Goal: Check status: Check status

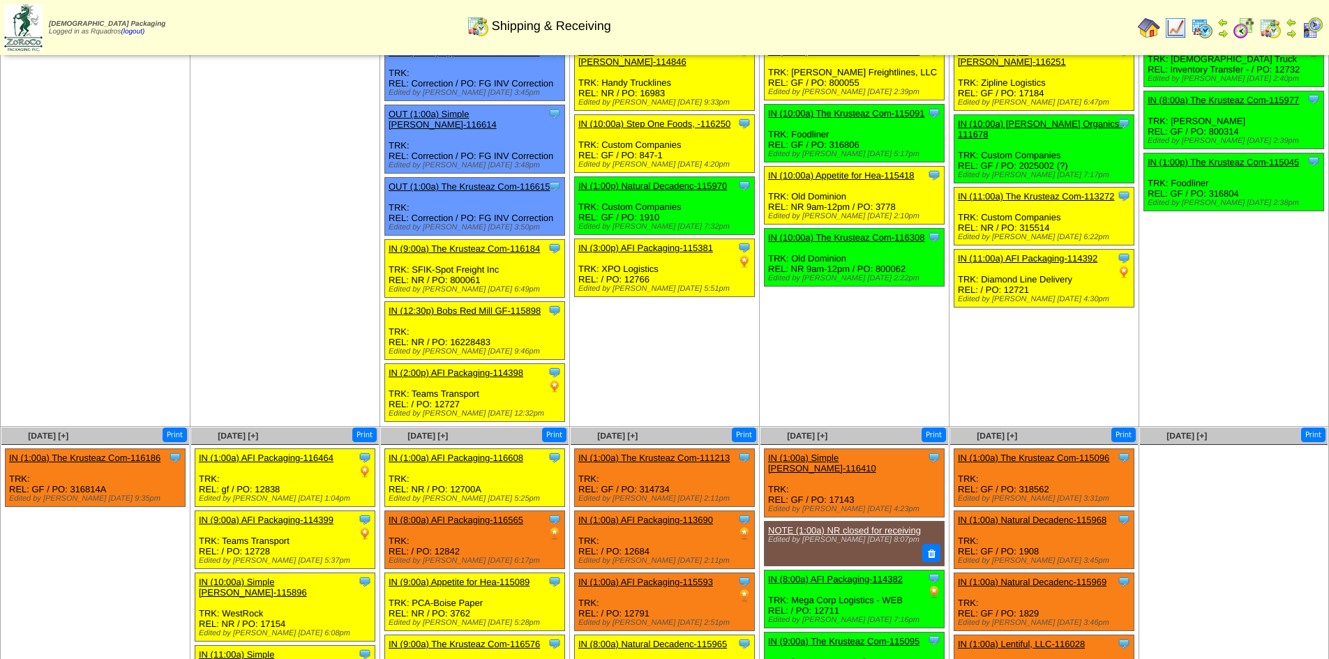
scroll to position [208, 0]
click at [679, 348] on td "Sep 03 [+] Print Clone Item IN (9:00a) Simple Mills-115746 Simple Mills Schedul…" at bounding box center [665, 157] width 190 height 542
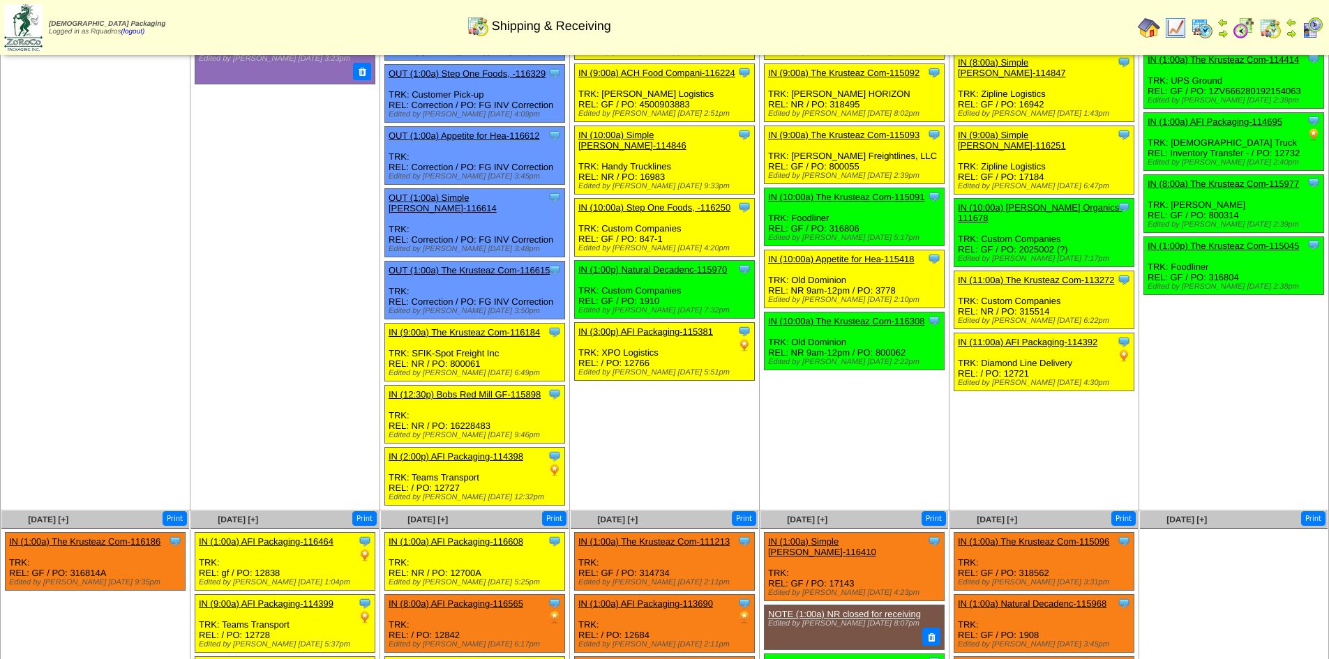
scroll to position [0, 0]
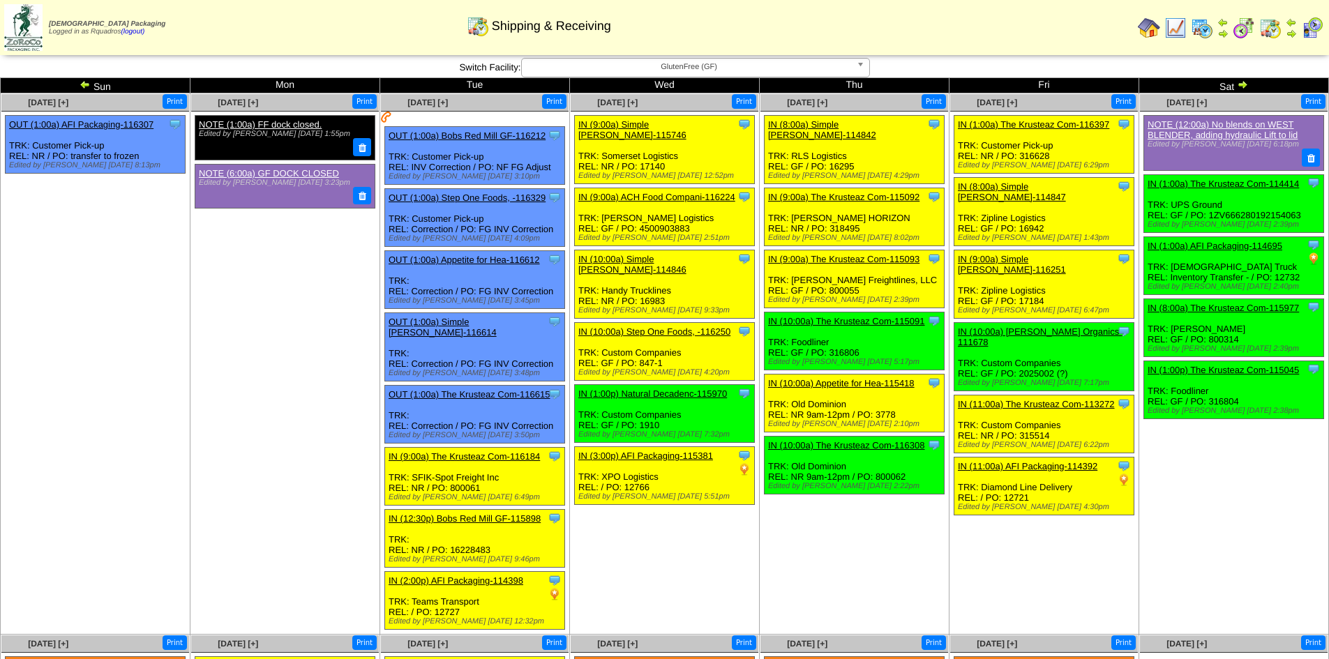
click at [823, 530] on td "Sep 04 [+] Print Clone Item IN (8:00a) Simple Mills-114842 Simple Mills Schedul…" at bounding box center [855, 365] width 190 height 542
click at [797, 586] on td "Sep 04 [+] Print Clone Item IN (8:00a) Simple Mills-114842 Simple Mills Schedul…" at bounding box center [855, 365] width 190 height 542
click at [1244, 85] on img at bounding box center [1242, 84] width 11 height 11
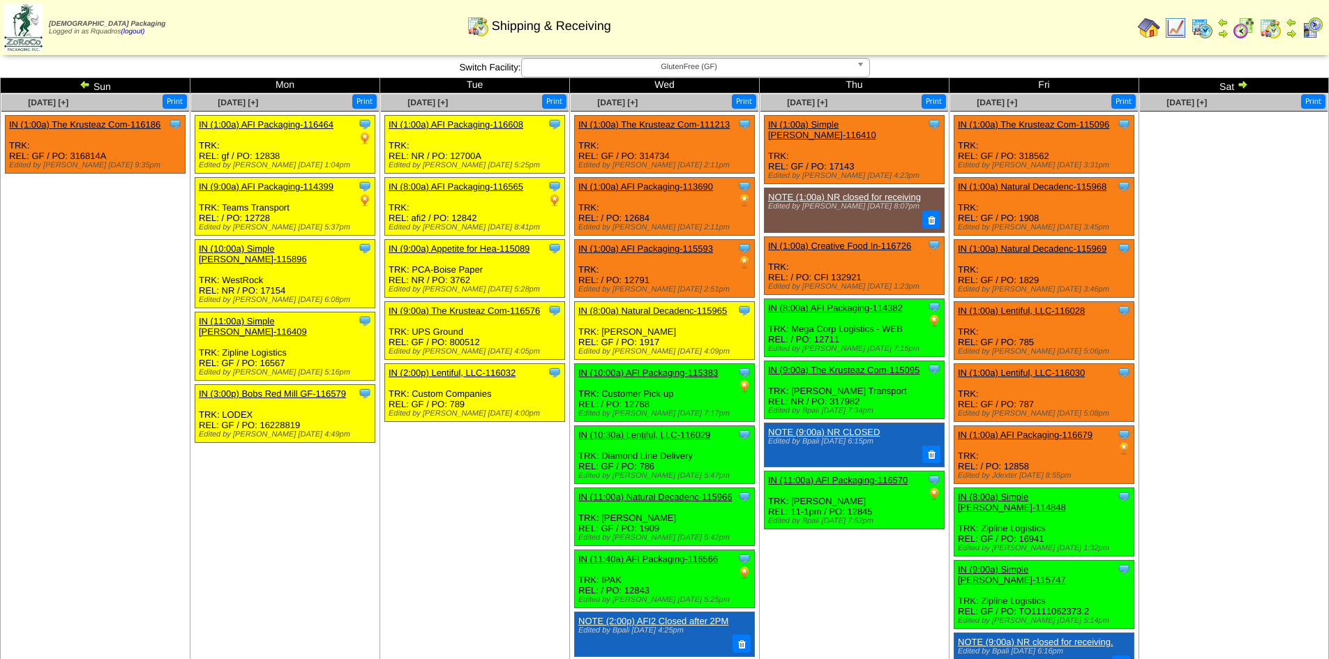
click at [1243, 484] on td "Sep 13 [+] Print" at bounding box center [1235, 451] width 190 height 714
drag, startPoint x: 268, startPoint y: 517, endPoint x: 304, endPoint y: 528, distance: 38.0
click at [269, 517] on td "Sep 08 [+] Print Clone Item IN (1:00a) AFI Packaging-116464 AFI Packaging Sched…" at bounding box center [286, 451] width 190 height 714
click at [1156, 28] on img at bounding box center [1149, 28] width 22 height 22
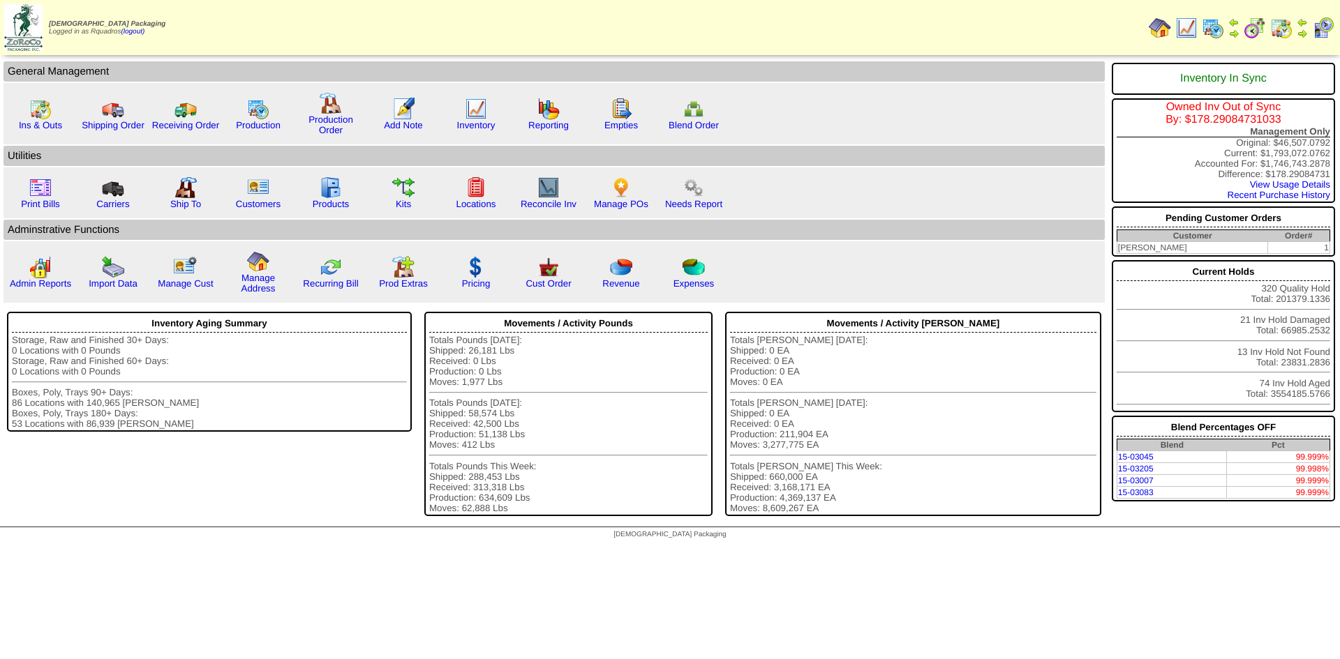
click at [1214, 27] on img at bounding box center [1213, 28] width 22 height 22
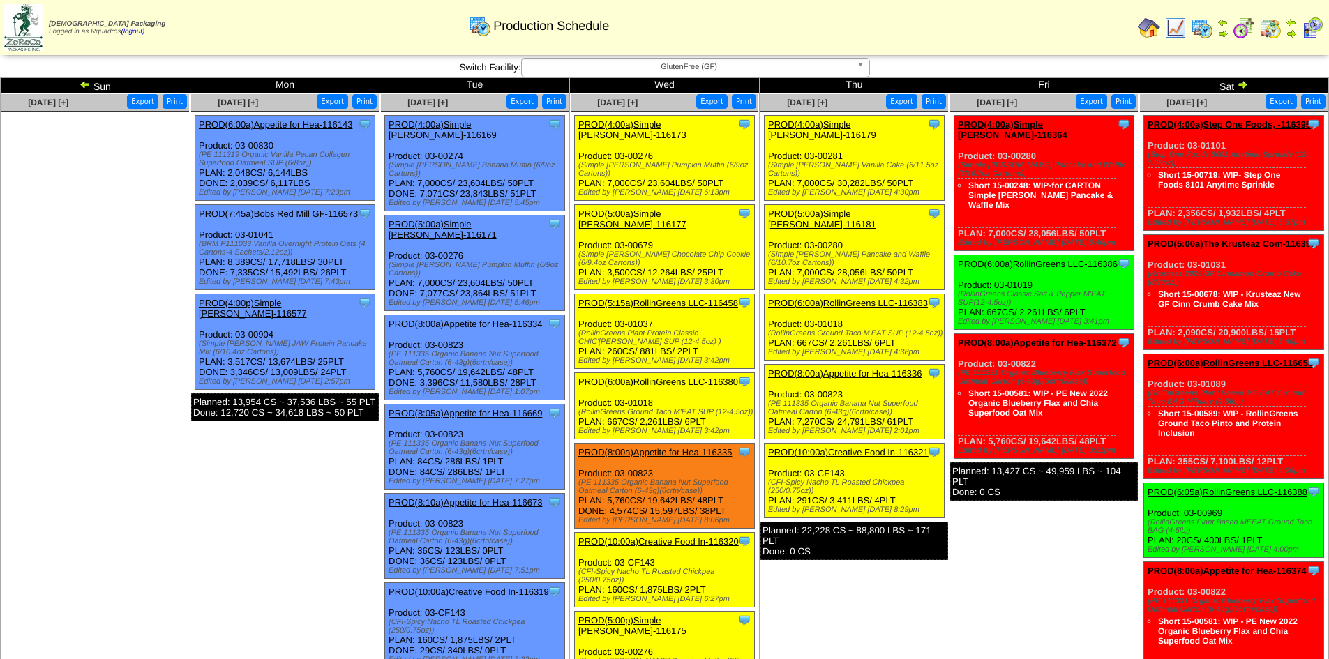
click at [1097, 541] on td "Sep 12 [+] Print Export Clone Item PROD(4:00a)Simple Mills-116364 Simple Mills …" at bounding box center [1045, 472] width 190 height 756
click at [1075, 550] on td "Sep 12 [+] Print Export Clone Item PROD(4:00a)Simple Mills-116364 Simple Mills …" at bounding box center [1045, 472] width 190 height 756
click at [1054, 535] on td "Sep 12 [+] Print Export Clone Item PROD(4:00a)Simple Mills-116364 Simple Mills …" at bounding box center [1045, 472] width 190 height 756
click at [1274, 29] on img at bounding box center [1271, 28] width 22 height 22
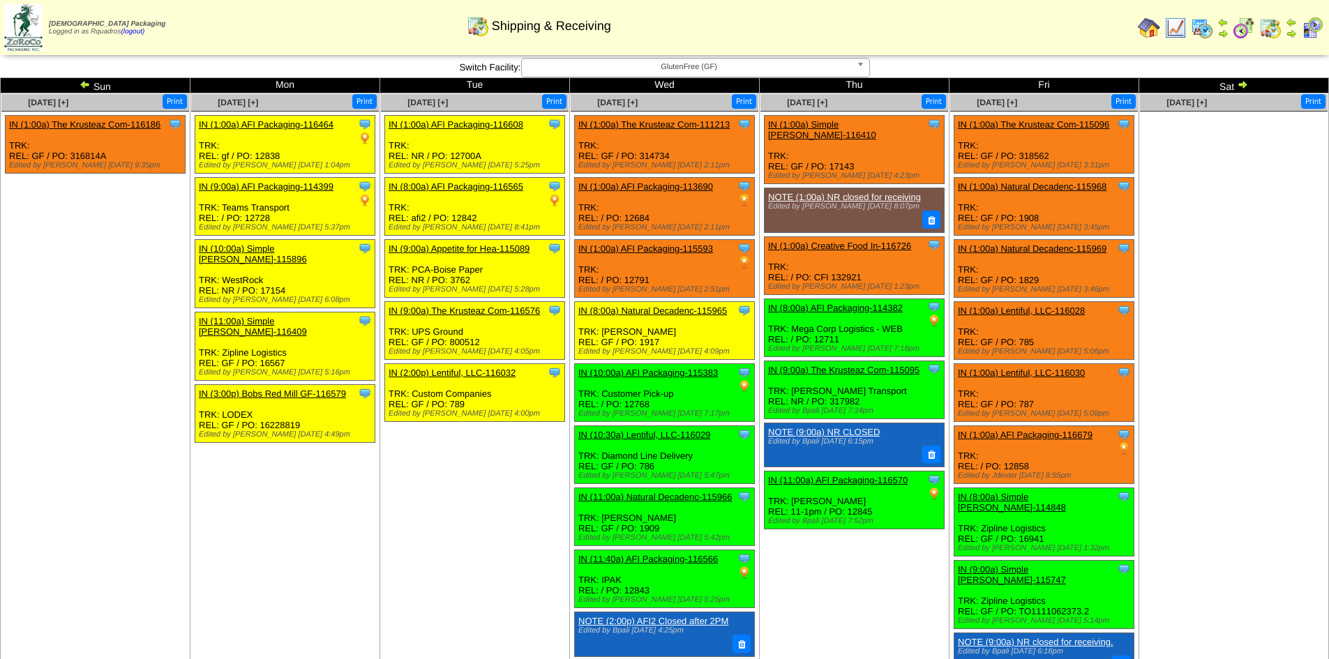
click at [1232, 532] on td "Sep 13 [+] Print" at bounding box center [1235, 451] width 190 height 714
click at [1241, 85] on img at bounding box center [1242, 84] width 11 height 11
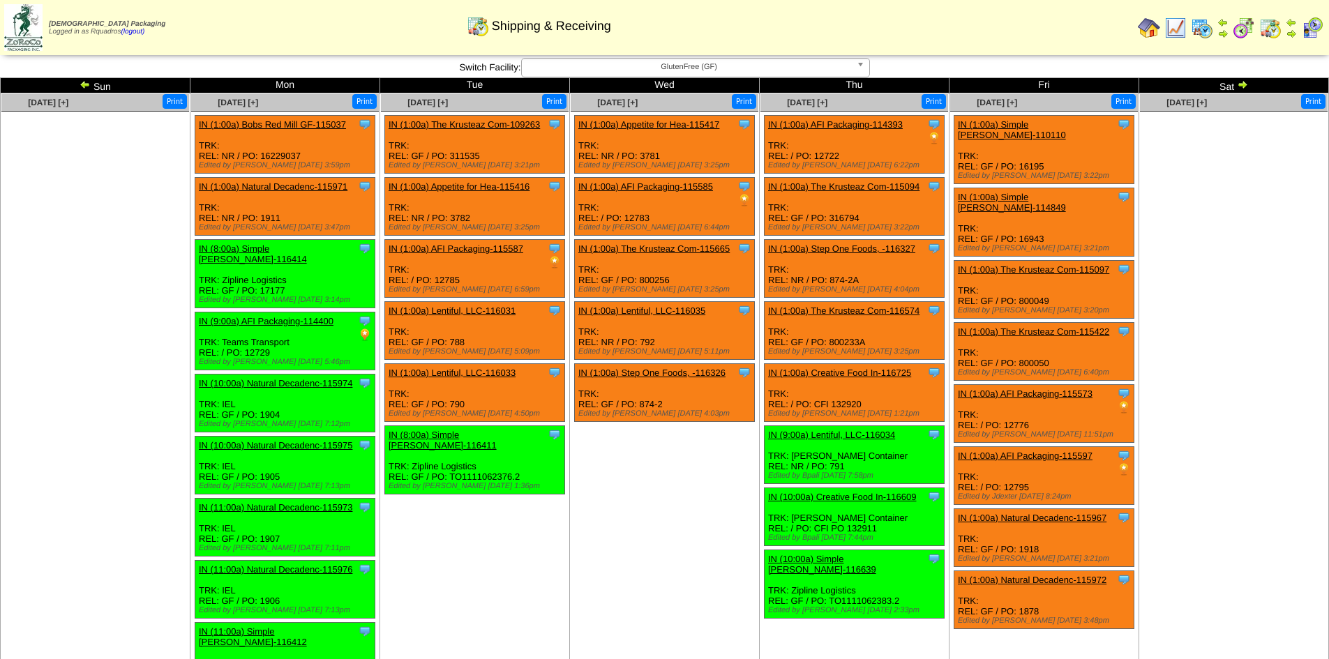
click at [1249, 544] on td "[DATE] [+] Print" at bounding box center [1235, 431] width 190 height 675
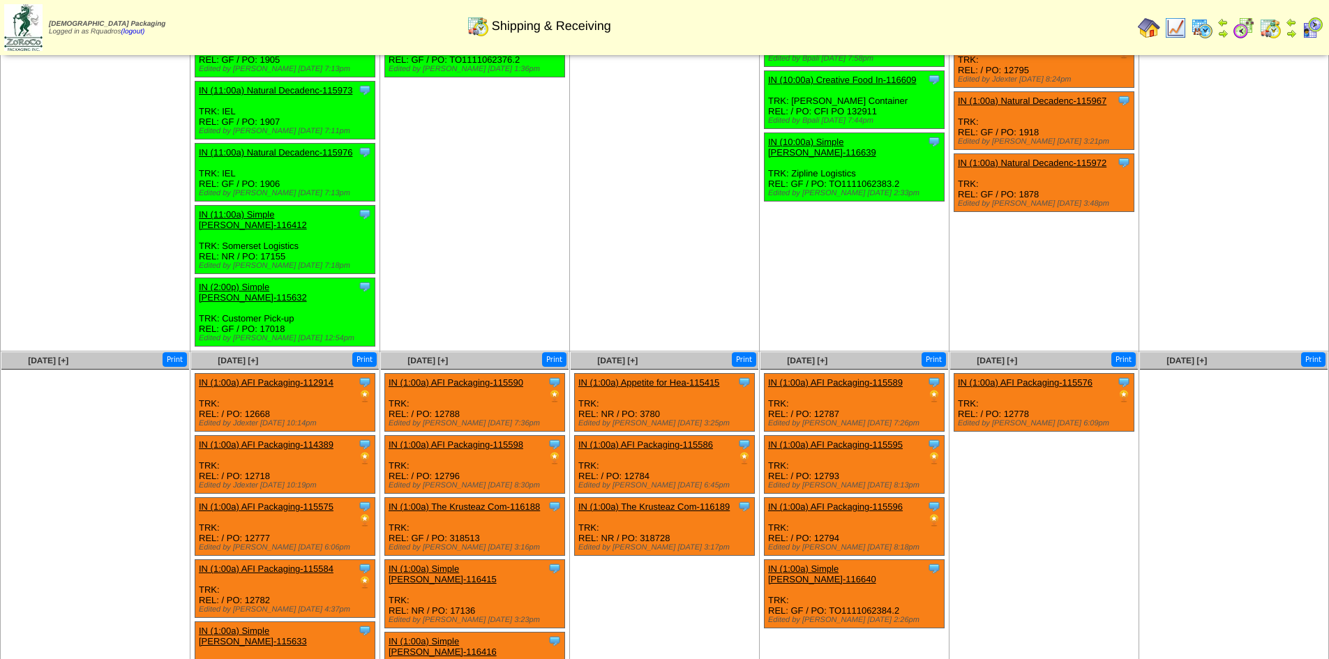
scroll to position [13, 0]
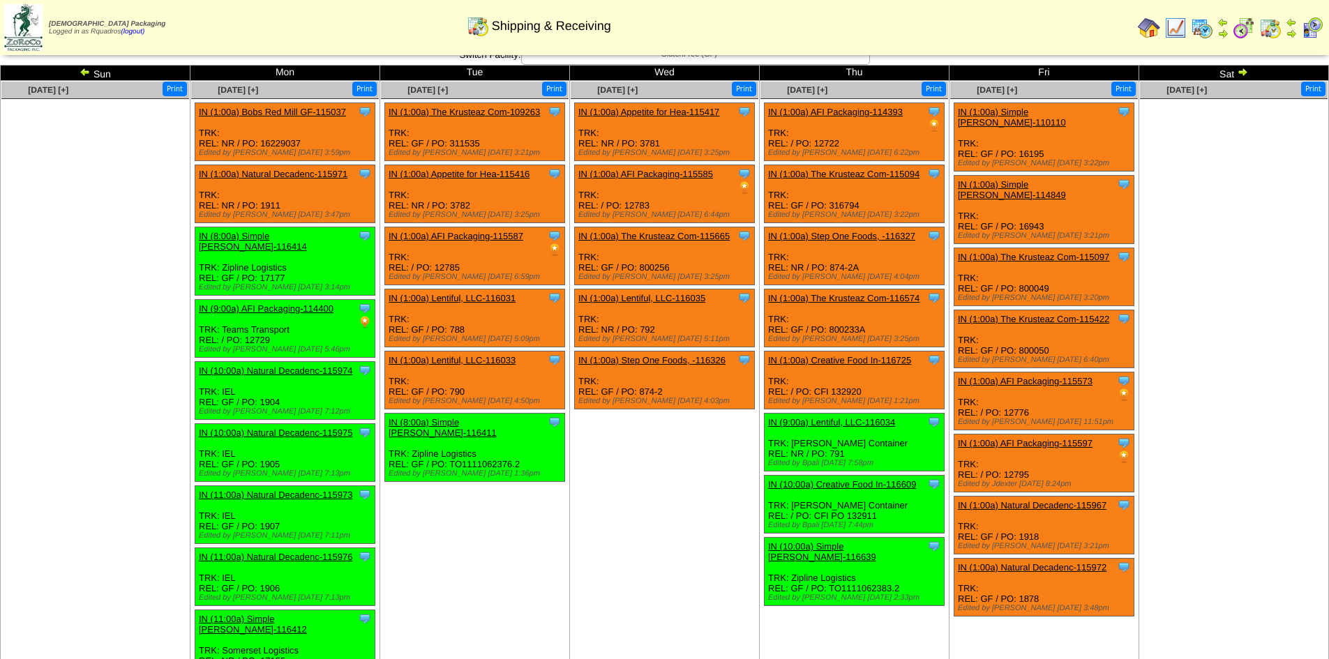
click at [87, 76] on img at bounding box center [85, 71] width 11 height 11
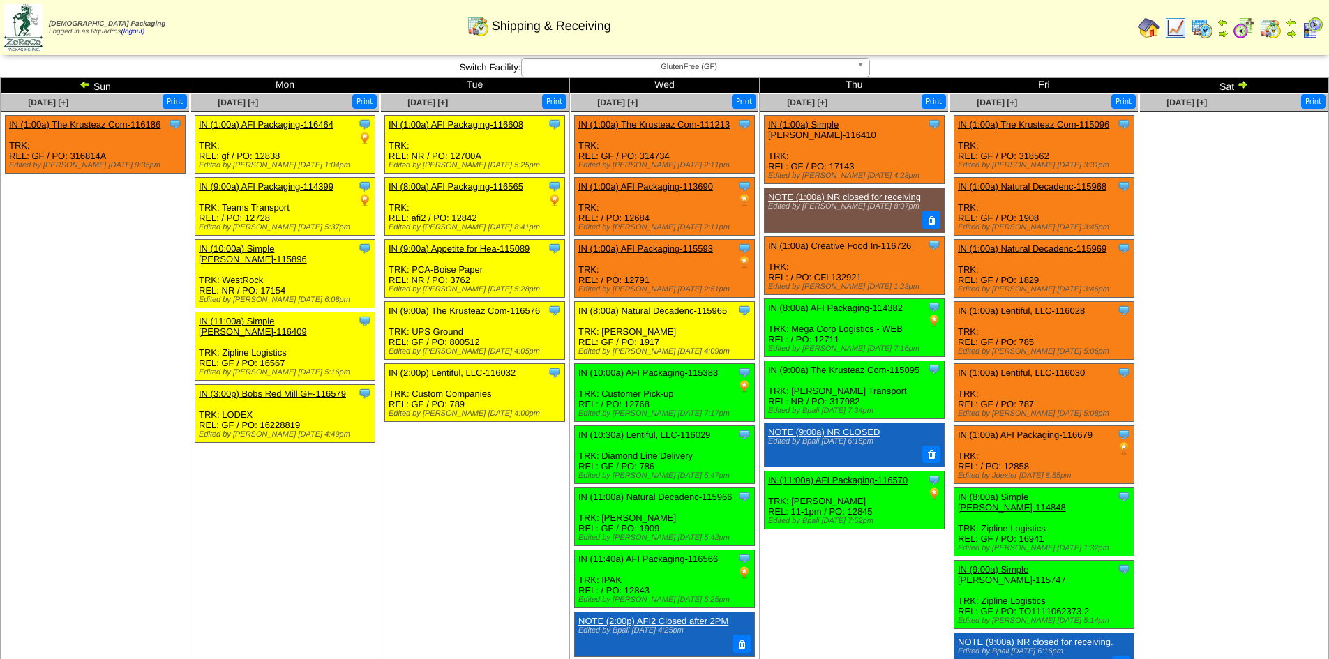
click at [1150, 527] on td "[DATE] [+] Print" at bounding box center [1235, 451] width 190 height 714
click at [1225, 354] on td "[DATE] [+] Print" at bounding box center [1235, 451] width 190 height 714
click at [1238, 502] on td "[DATE] [+] Print" at bounding box center [1235, 451] width 190 height 714
click at [1280, 476] on td "[DATE] [+] Print" at bounding box center [1235, 451] width 190 height 714
